Goal: Transaction & Acquisition: Obtain resource

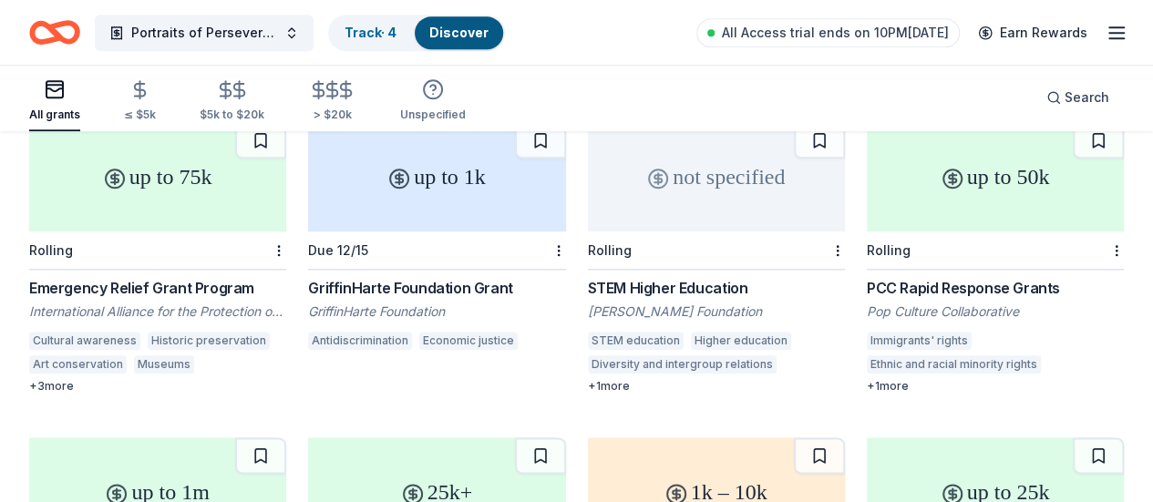
scroll to position [14713, 0]
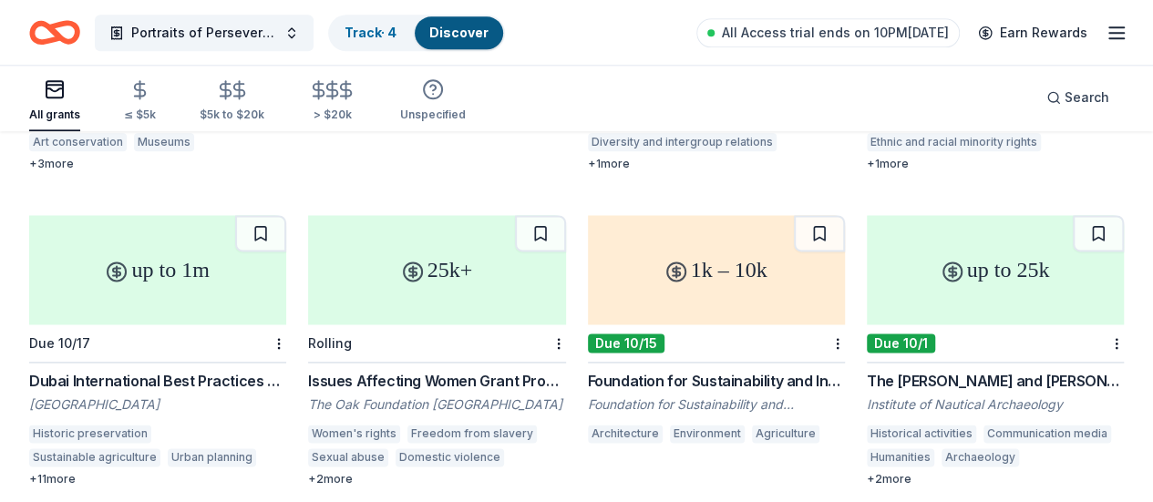
scroll to position [14922, 0]
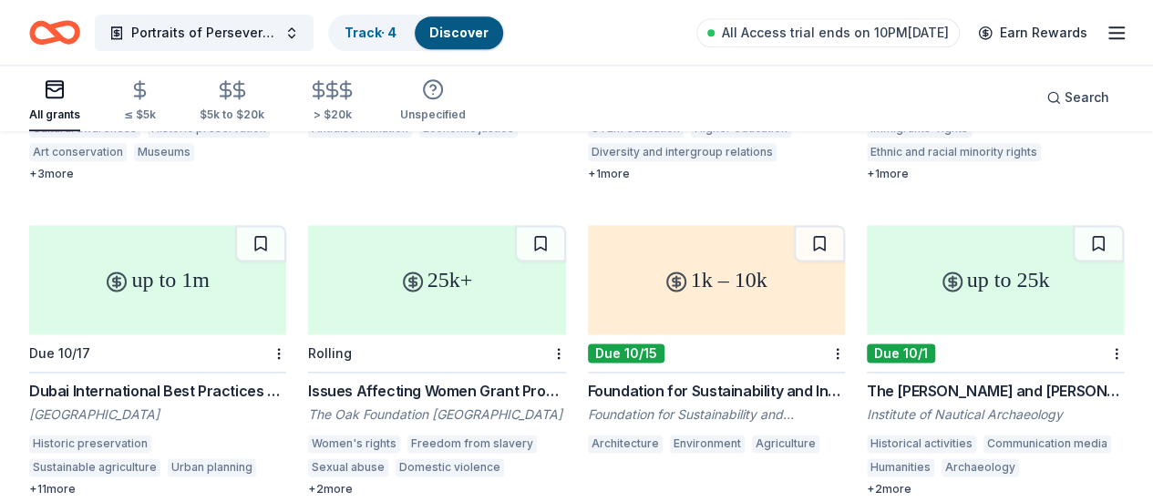
click at [1109, 33] on line "button" at bounding box center [1116, 33] width 15 height 0
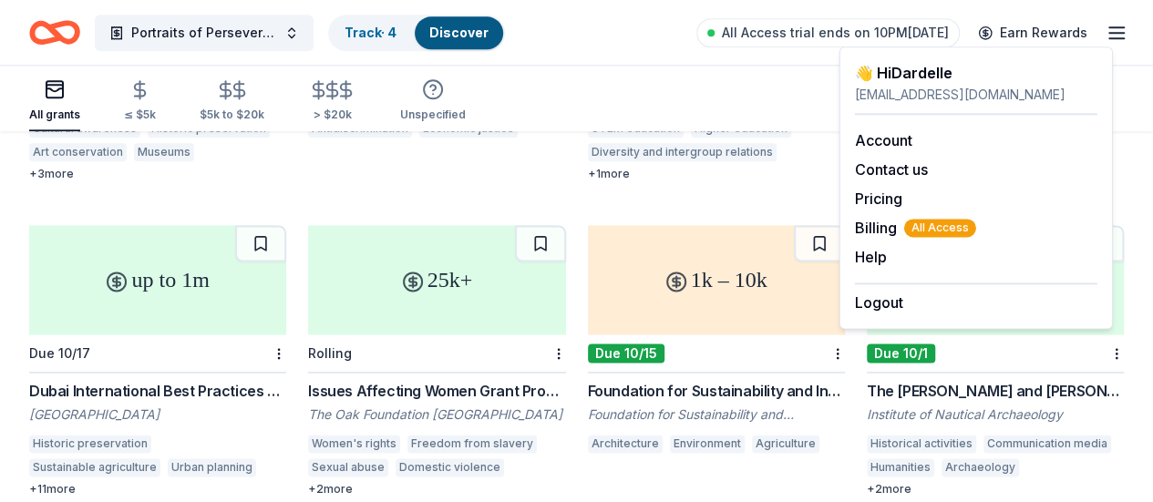
click at [1109, 38] on line "button" at bounding box center [1116, 38] width 15 height 0
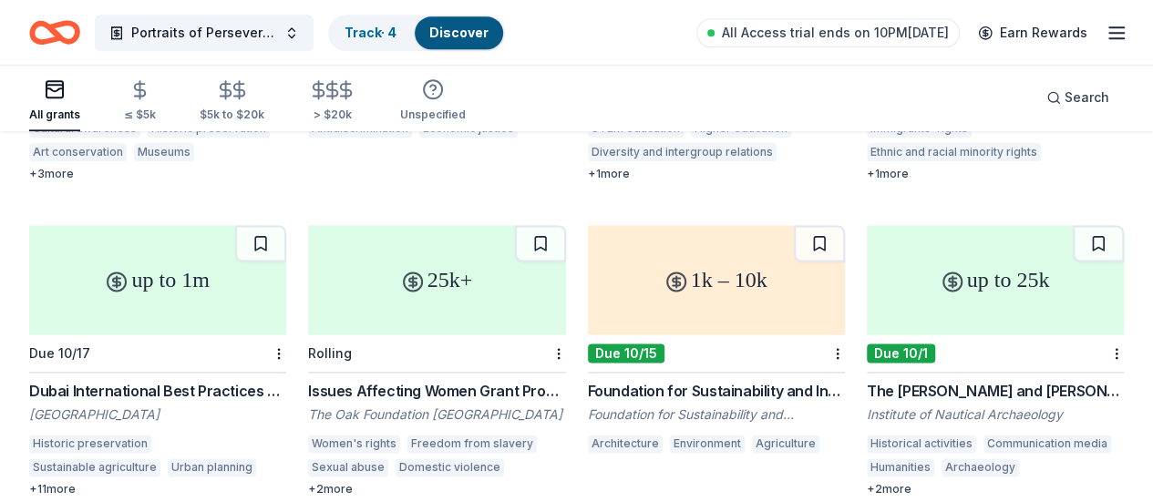
click at [1109, 27] on line "button" at bounding box center [1116, 27] width 15 height 0
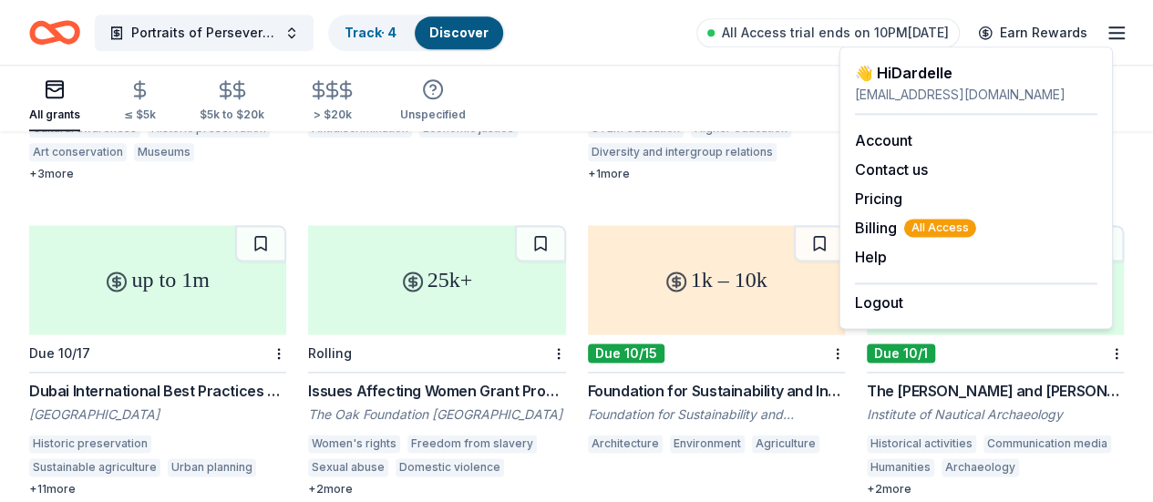
click at [1015, 100] on div "dardelle@haitianheritagehouse.org" at bounding box center [976, 95] width 242 height 22
click at [894, 228] on span "Billing All Access" at bounding box center [915, 228] width 121 height 22
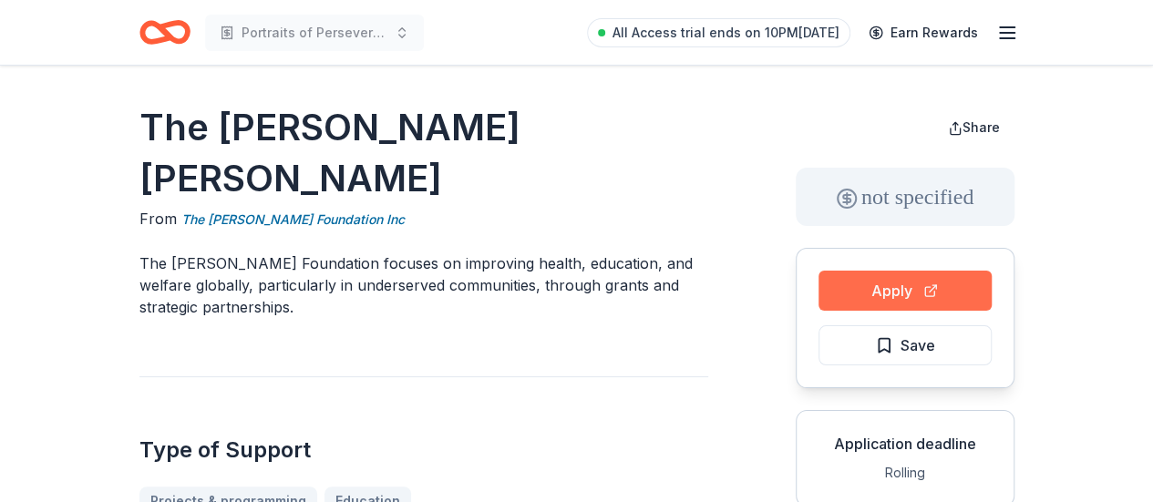
click at [935, 299] on button "Apply" at bounding box center [904, 291] width 173 height 40
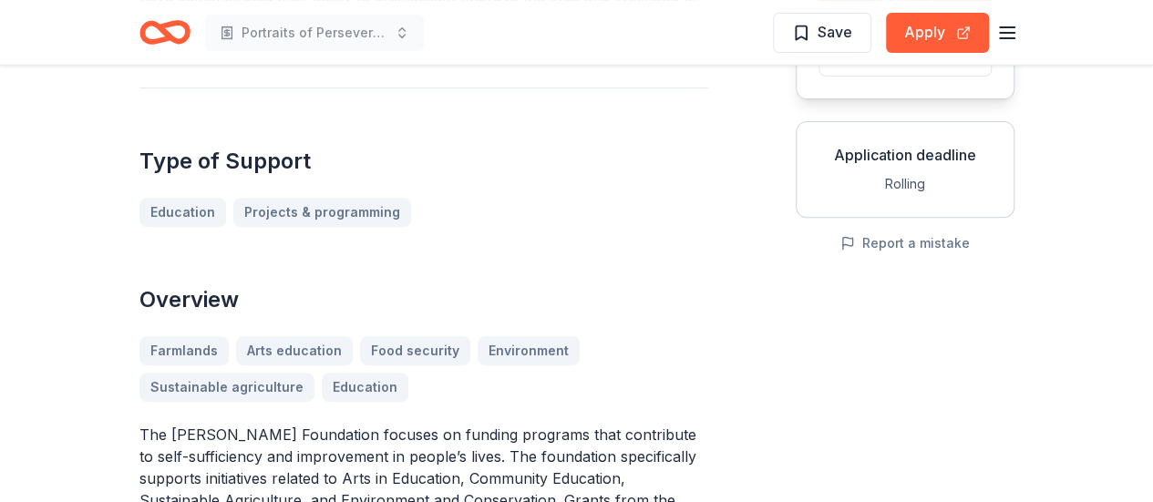
scroll to position [281, 0]
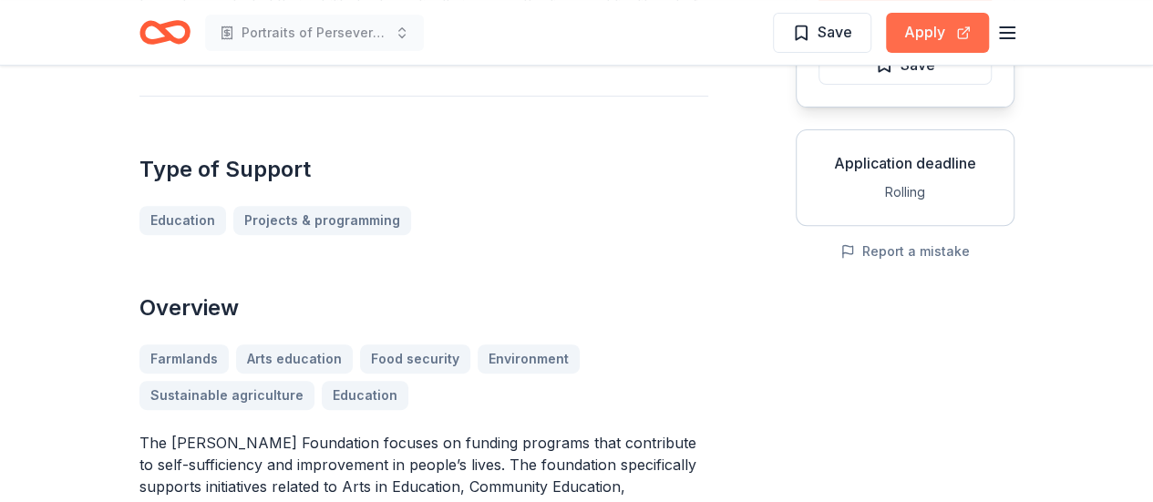
click at [947, 37] on button "Apply" at bounding box center [937, 33] width 103 height 40
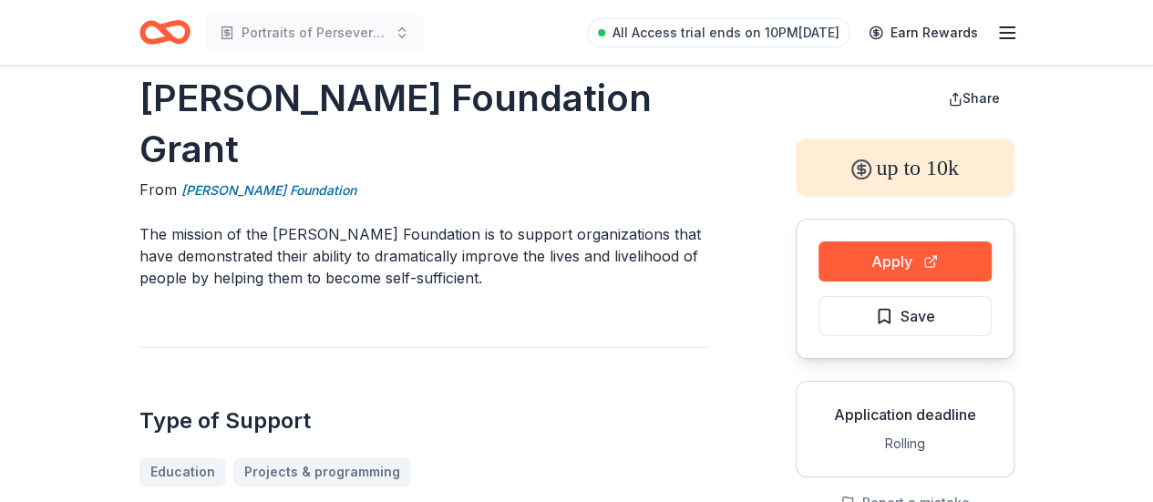
scroll to position [0, 0]
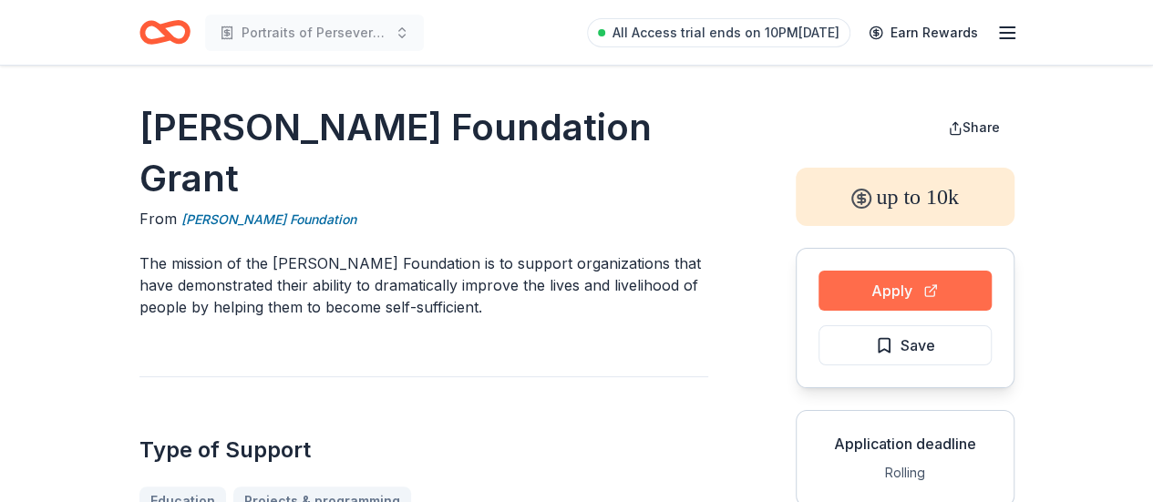
click at [902, 297] on button "Apply" at bounding box center [904, 291] width 173 height 40
